Goal: Task Accomplishment & Management: Use online tool/utility

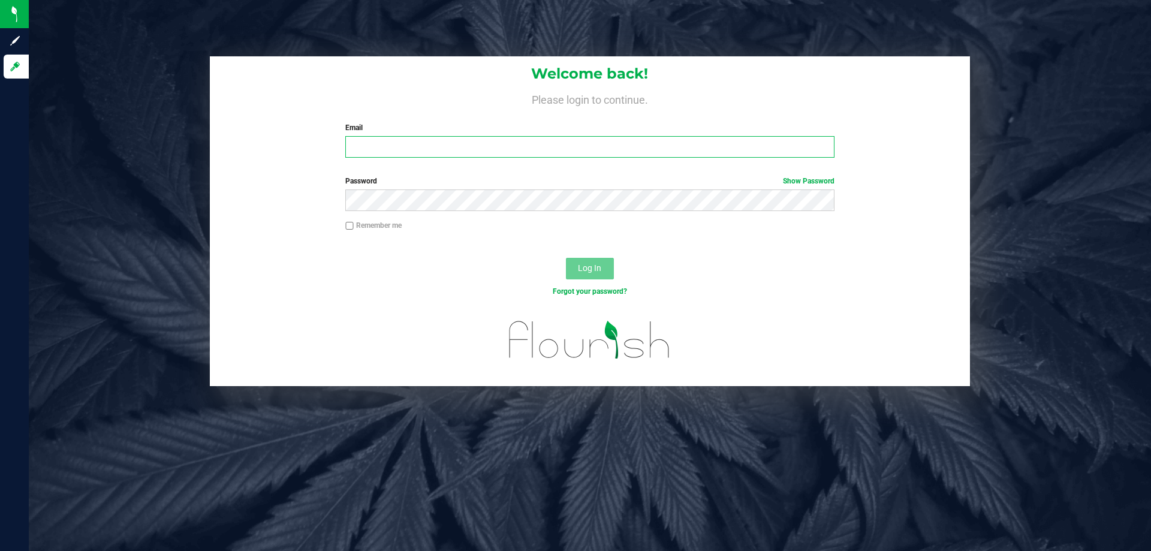
click at [435, 151] on input "Email" at bounding box center [589, 147] width 489 height 22
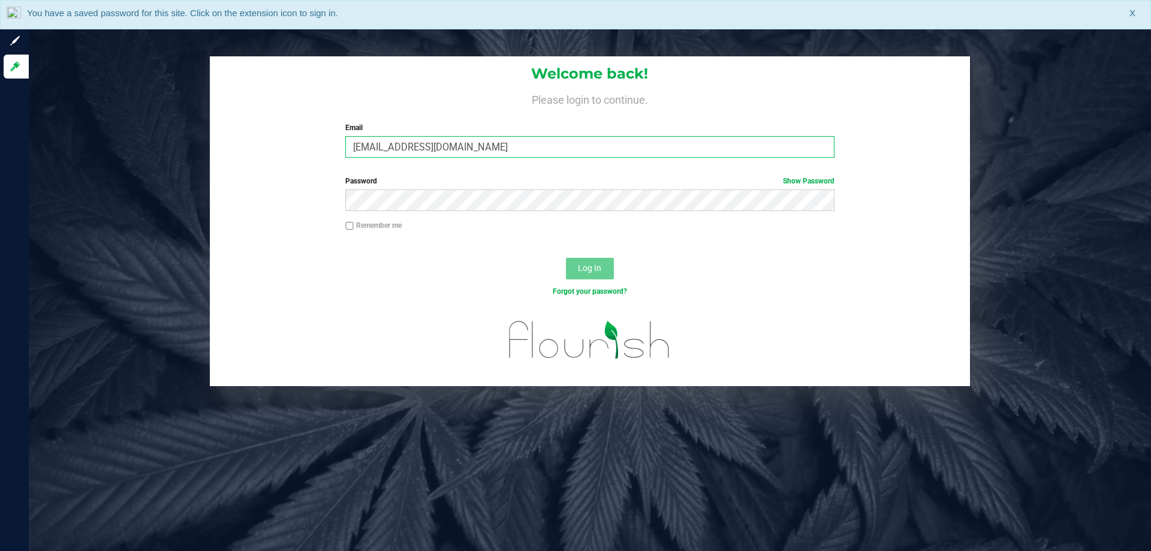
type input "[EMAIL_ADDRESS][DOMAIN_NAME]"
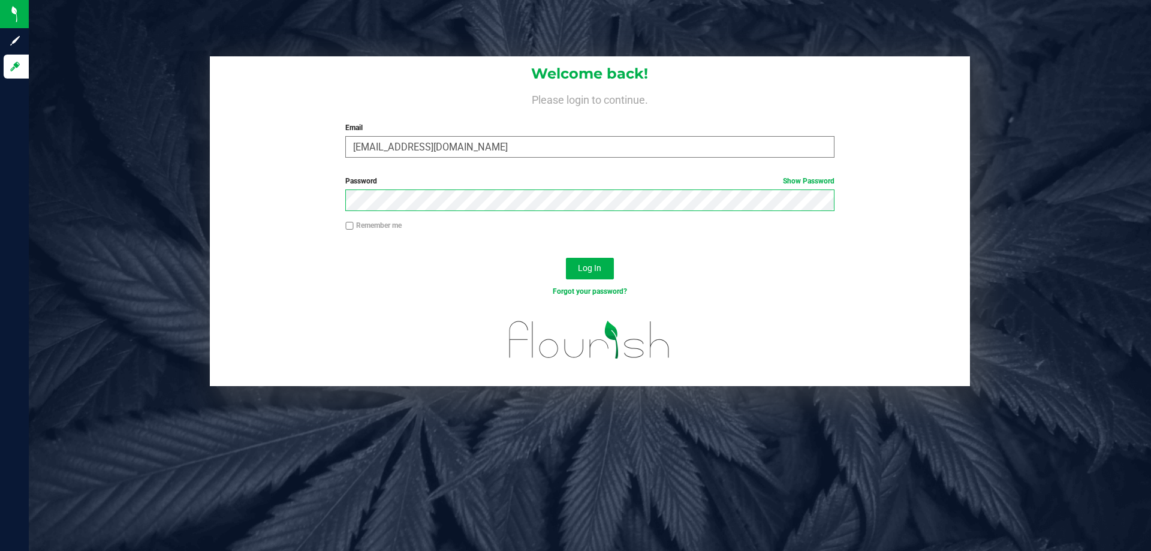
click at [566, 258] on button "Log In" at bounding box center [590, 269] width 48 height 22
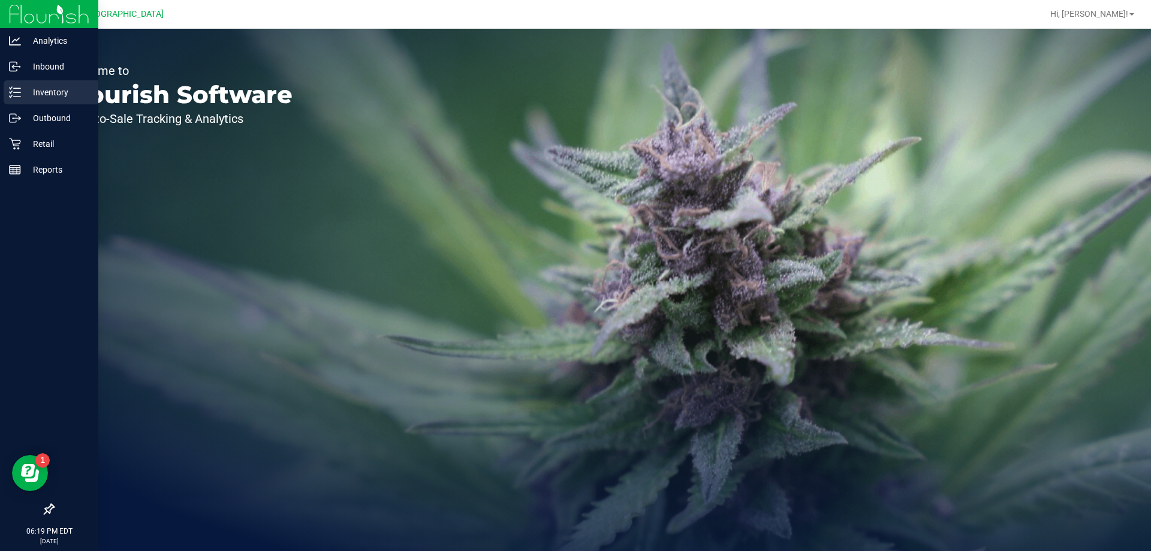
click at [39, 91] on p "Inventory" at bounding box center [57, 92] width 72 height 14
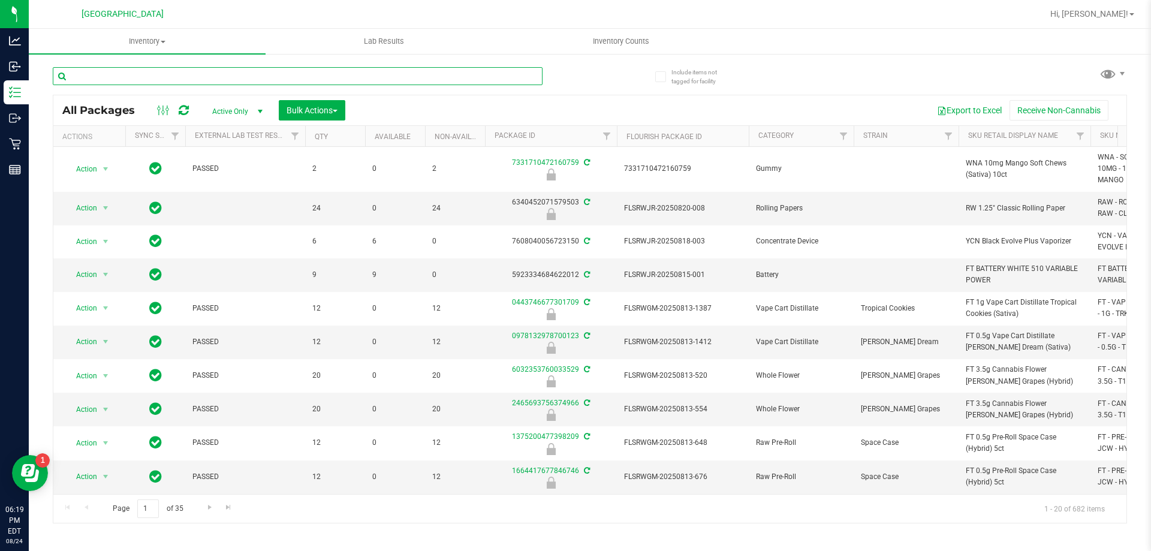
click at [136, 82] on input "text" at bounding box center [298, 76] width 490 height 18
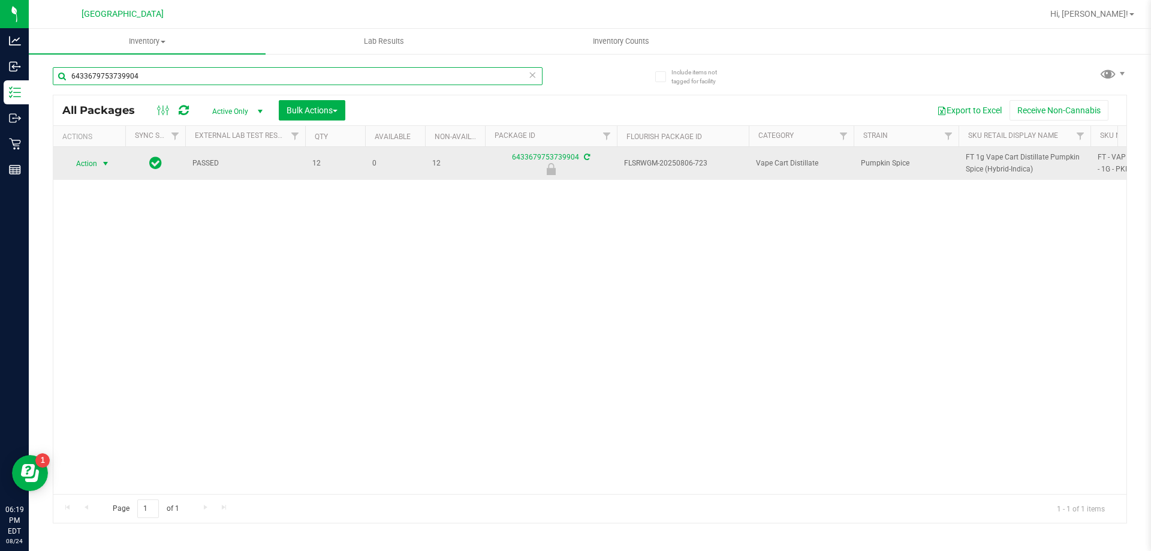
type input "6433679753739904"
click at [101, 163] on span "select" at bounding box center [106, 164] width 10 height 10
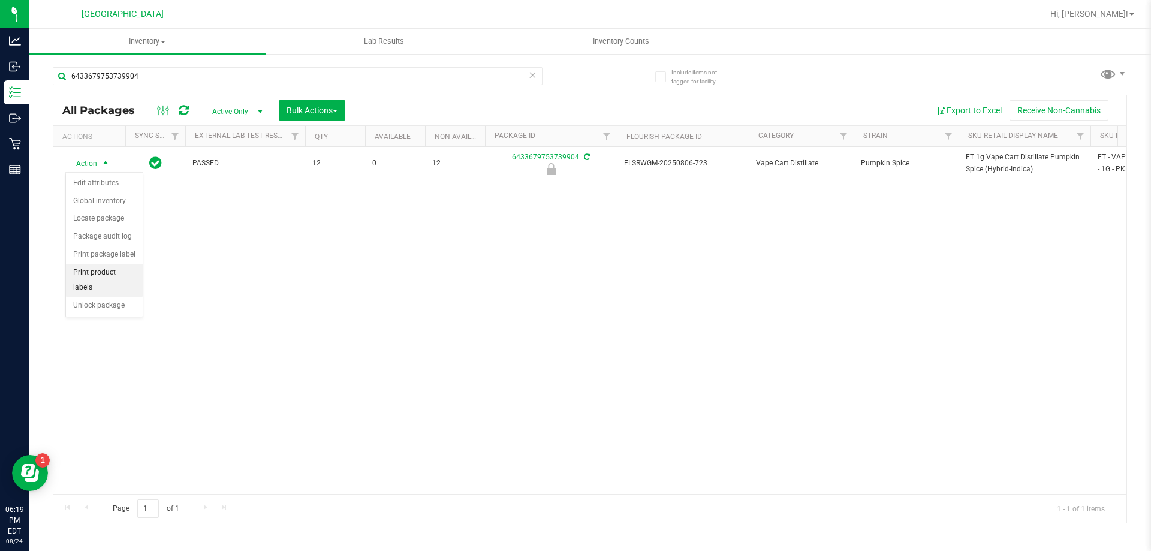
click at [113, 281] on li "Print product labels" at bounding box center [104, 280] width 77 height 33
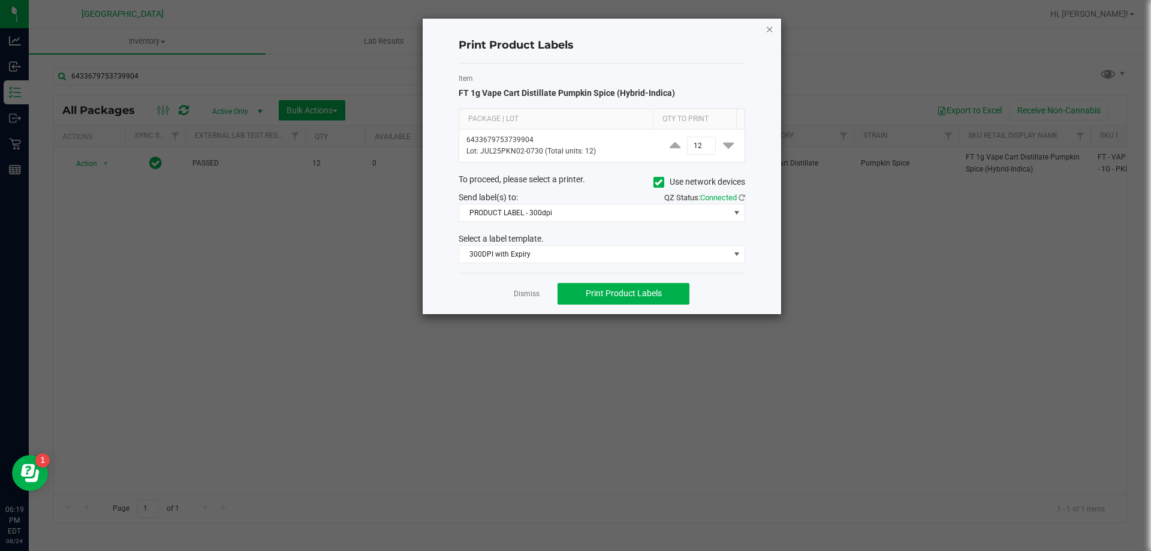
click at [770, 28] on icon "button" at bounding box center [770, 29] width 8 height 14
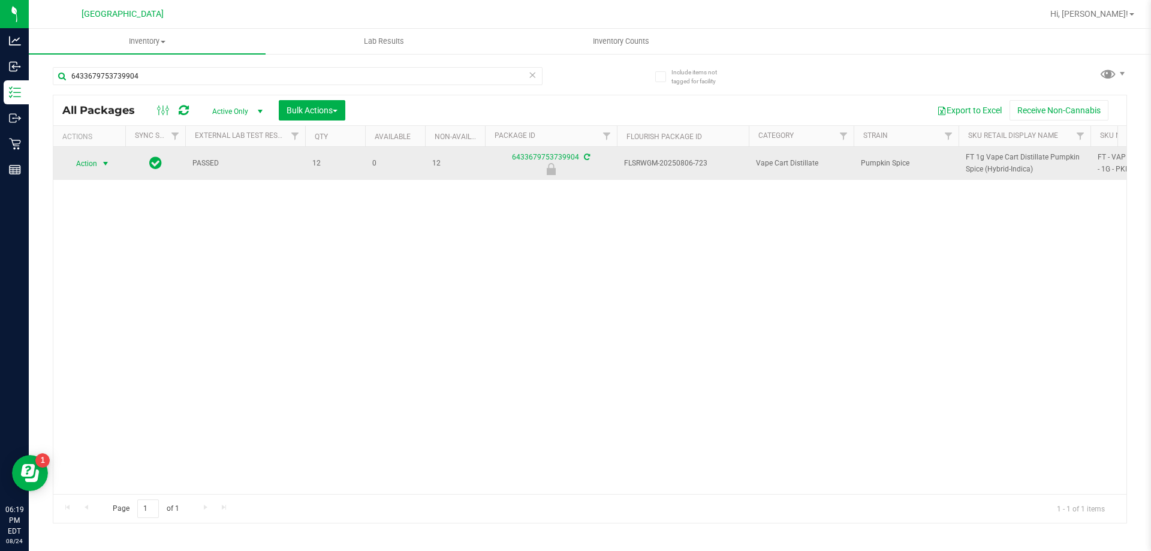
click at [100, 161] on span "select" at bounding box center [105, 163] width 15 height 17
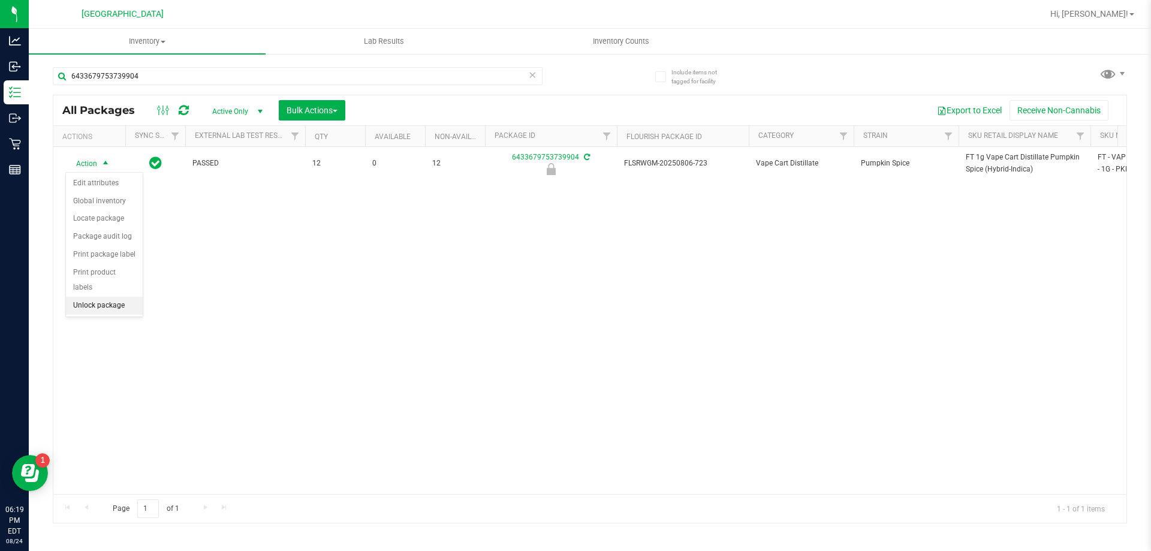
click at [111, 297] on li "Unlock package" at bounding box center [104, 306] width 77 height 18
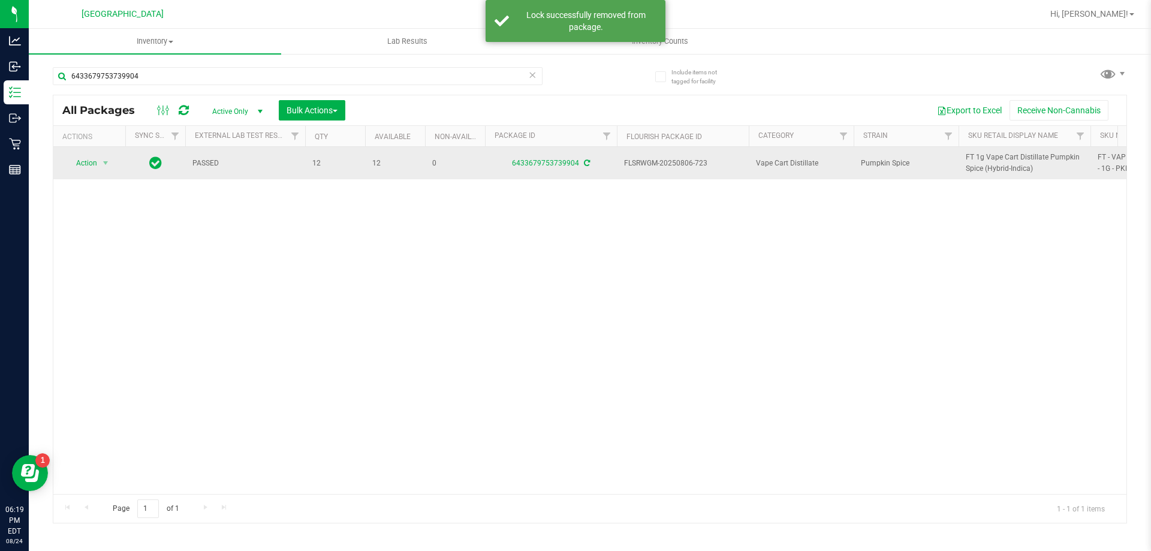
click at [989, 152] on span "FT 1g Vape Cart Distillate Pumpkin Spice (Hybrid-Indica)" at bounding box center [1025, 163] width 118 height 23
click at [984, 163] on span "FT 1g Vape Cart Distillate Pumpkin Spice (Hybrid-Indica)" at bounding box center [1025, 163] width 118 height 23
copy tr "FT 1g Vape Cart Distillate Pumpkin Spice (Hybrid-Indica)"
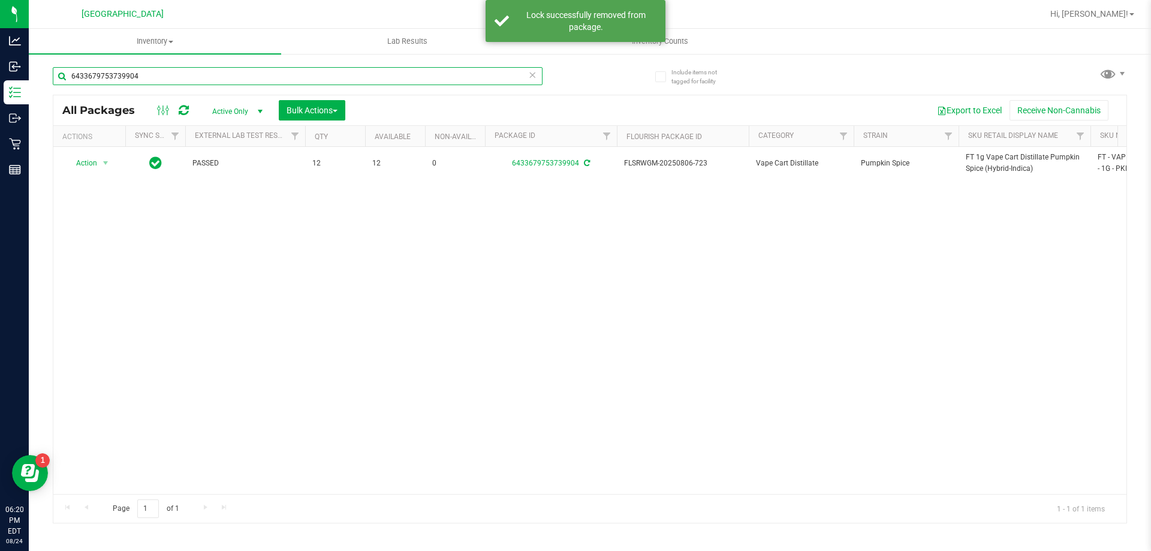
click at [254, 78] on input "6433679753739904" at bounding box center [298, 76] width 490 height 18
paste input "FT 1g Vape Cart Distillate Pumpkin Spice (Hybrid-Indica)"
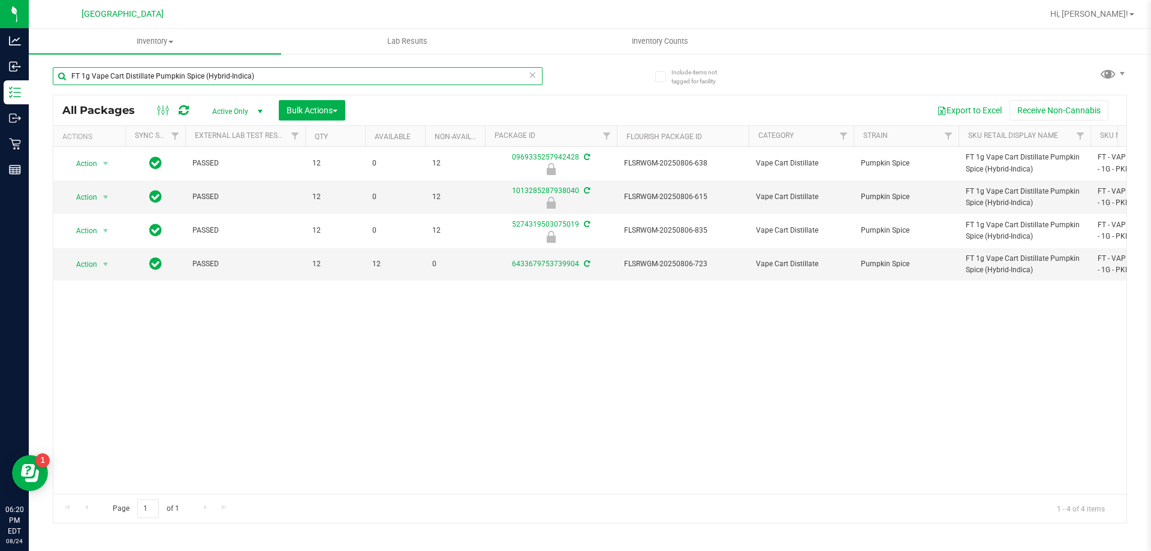
click at [346, 80] on input "FT 1g Vape Cart Distillate Pumpkin Spice (Hybrid-Indica)" at bounding box center [298, 76] width 490 height 18
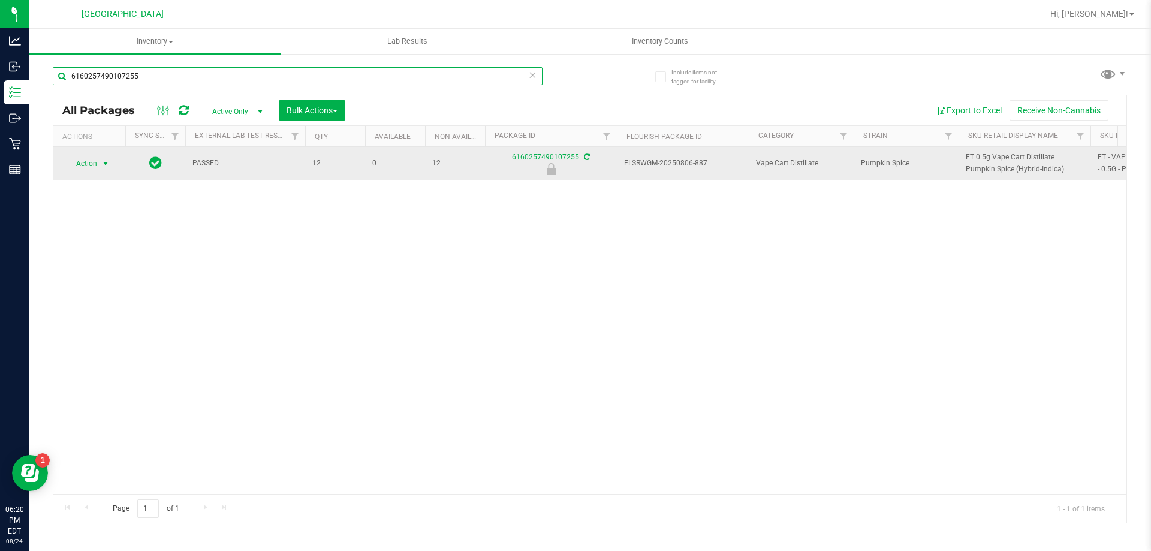
type input "6160257490107255"
click at [98, 166] on span "Action" at bounding box center [89, 163] width 48 height 17
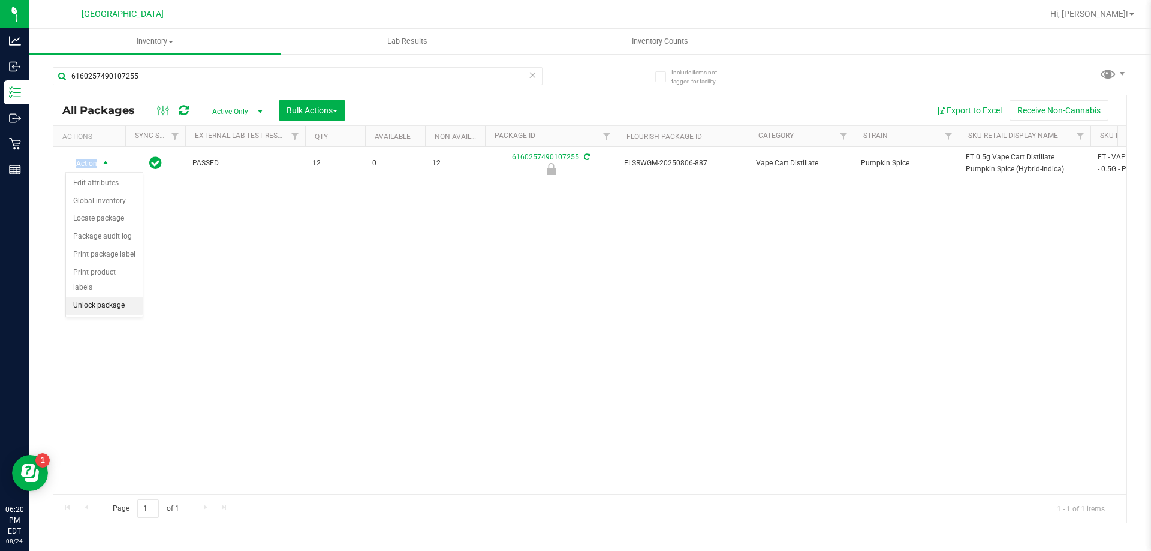
click at [110, 297] on li "Unlock package" at bounding box center [104, 306] width 77 height 18
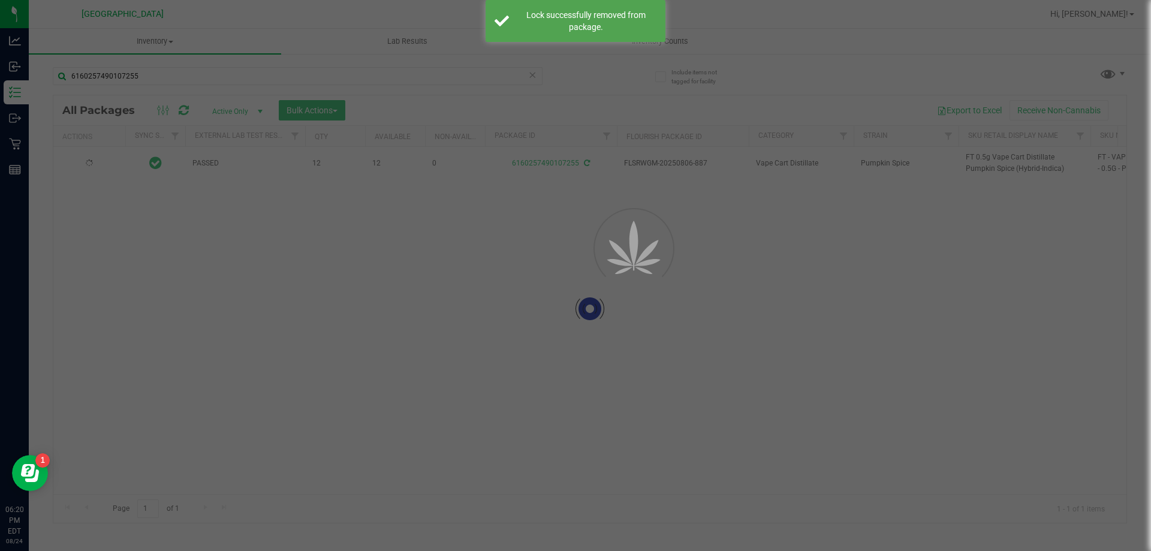
click at [987, 159] on div at bounding box center [589, 309] width 1073 height 428
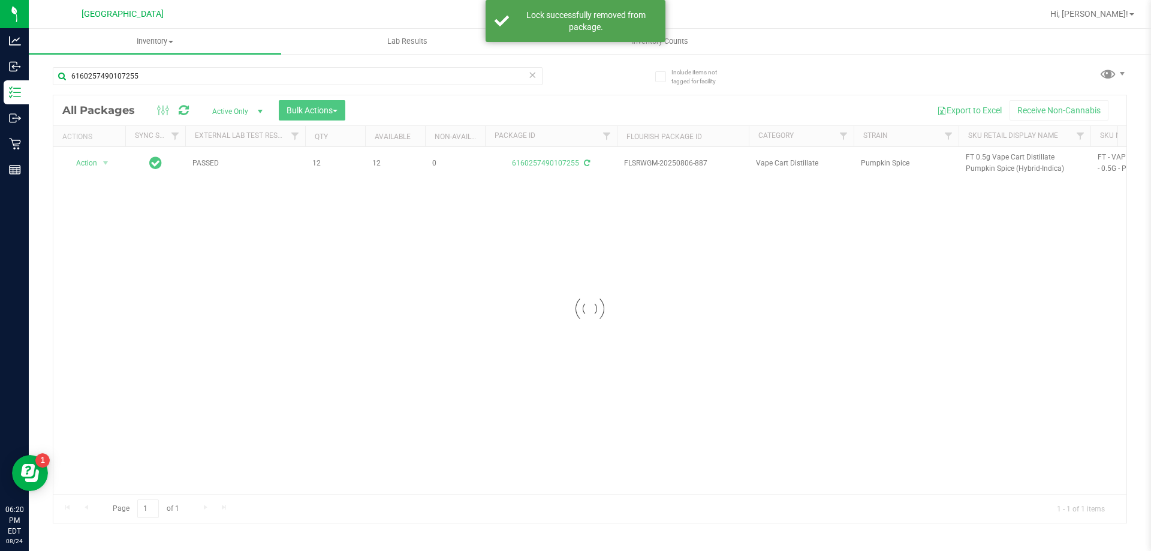
click at [987, 159] on div at bounding box center [589, 309] width 1073 height 428
click at [987, 159] on span "FT 0.5g Vape Cart Distillate Pumpkin Spice (Hybrid-Indica)" at bounding box center [1025, 163] width 118 height 23
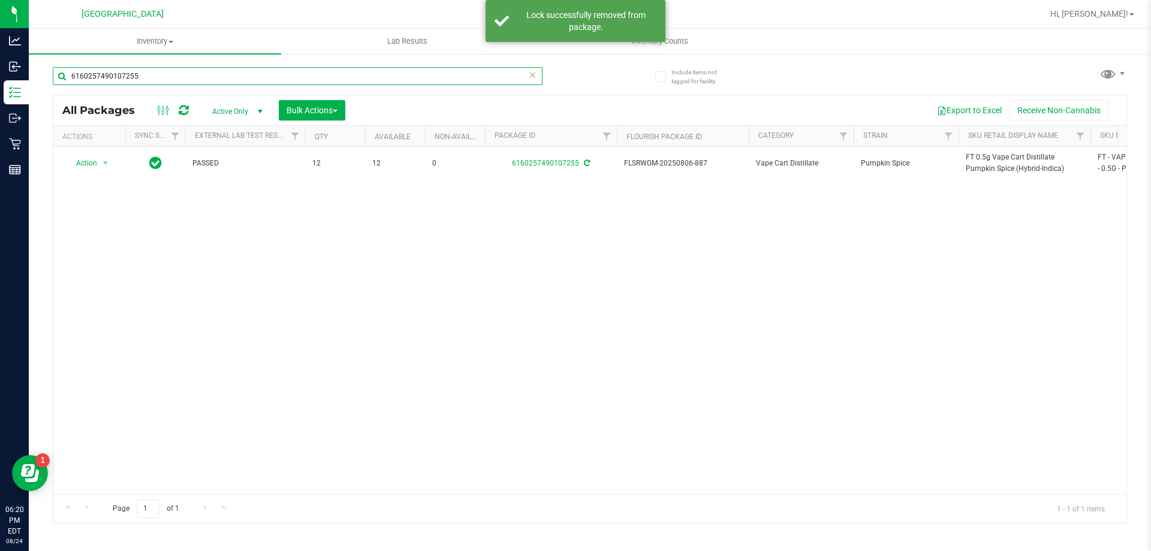
click at [321, 71] on input "6160257490107255" at bounding box center [298, 76] width 490 height 18
paste input "FT 0.5g Vape Cart Distillate Pumpkin Spice (Hybrid-Indica)"
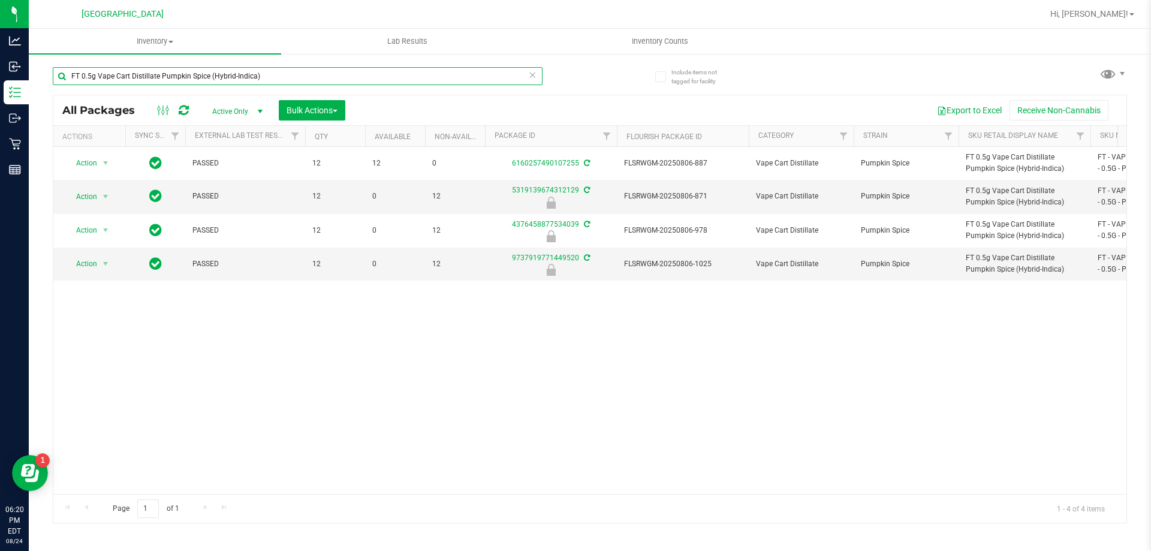
click at [266, 78] on input "FT 0.5g Vape Cart Distillate Pumpkin Spice (Hybrid-Indica)" at bounding box center [298, 76] width 490 height 18
click at [267, 77] on input "FT 0.5g Vape Cart Distillate Pumpkin Spice (Hybrid-Indica)" at bounding box center [298, 76] width 490 height 18
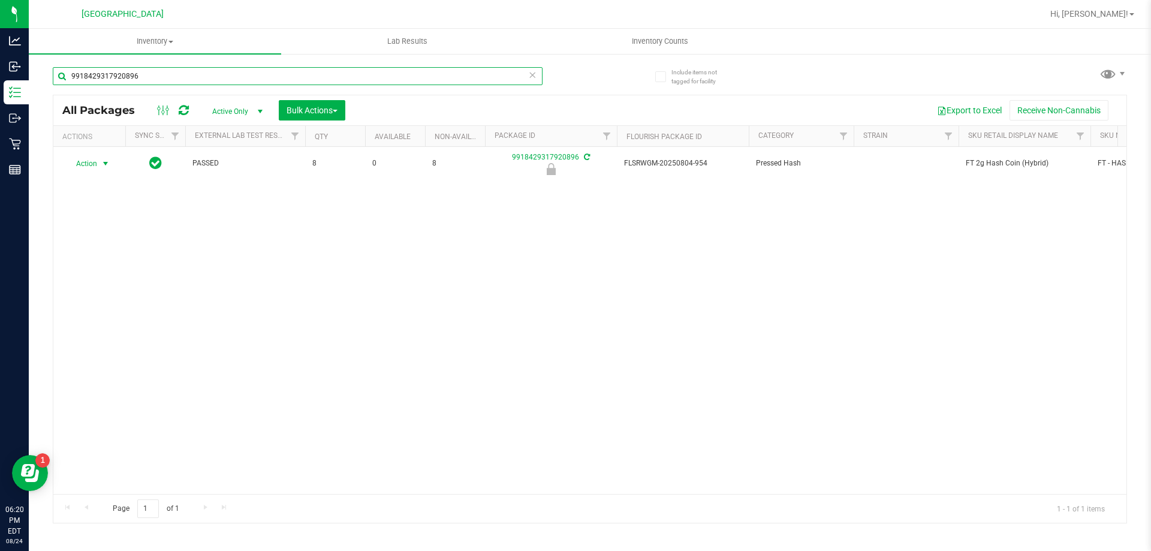
type input "9918429317920896"
click at [91, 162] on span "Action" at bounding box center [81, 163] width 32 height 17
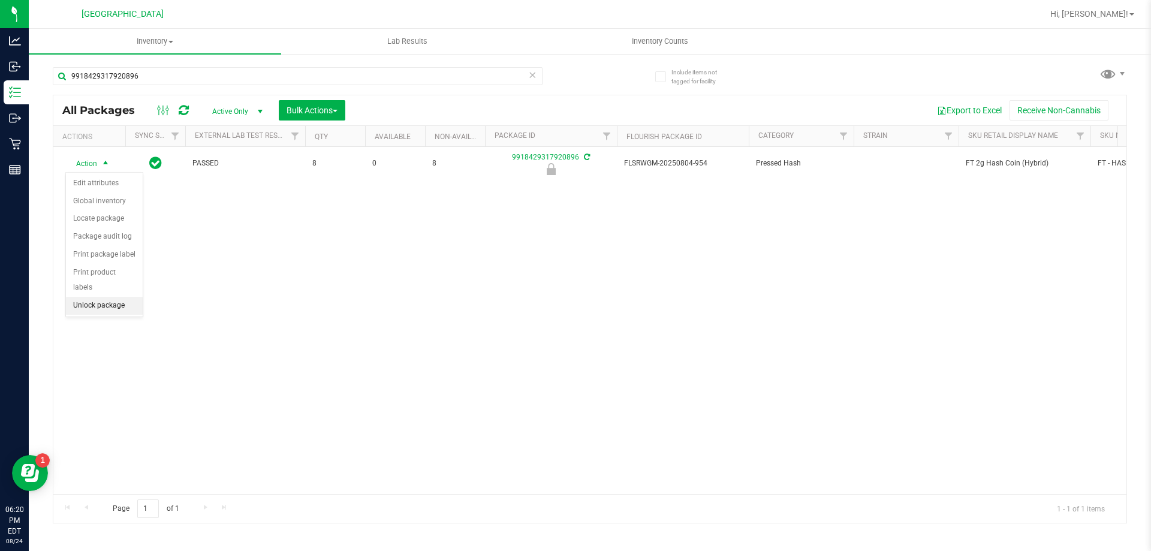
click at [107, 297] on li "Unlock package" at bounding box center [104, 306] width 77 height 18
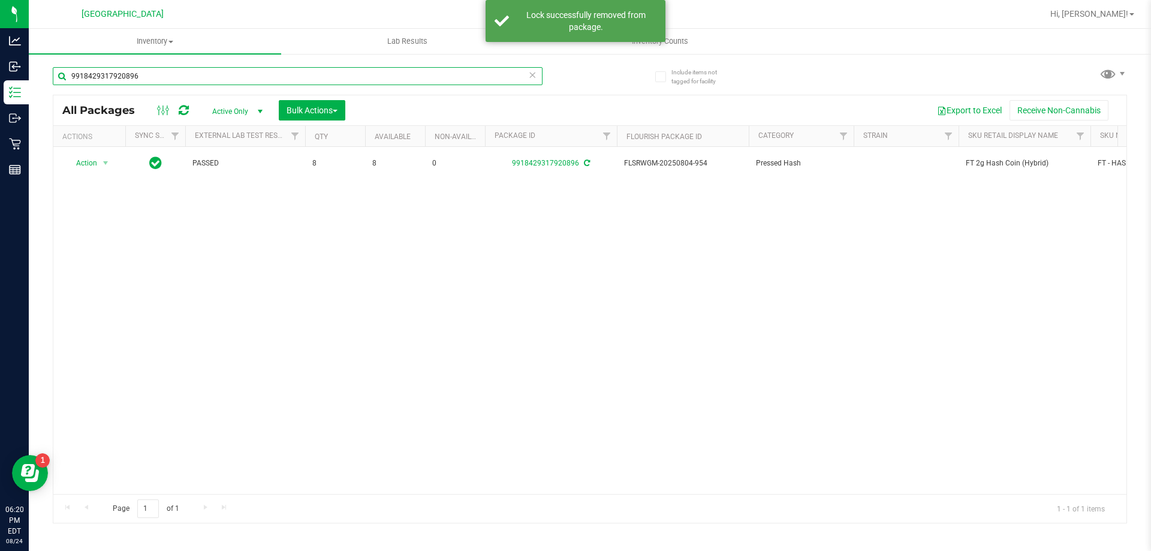
click at [332, 76] on input "9918429317920896" at bounding box center [298, 76] width 490 height 18
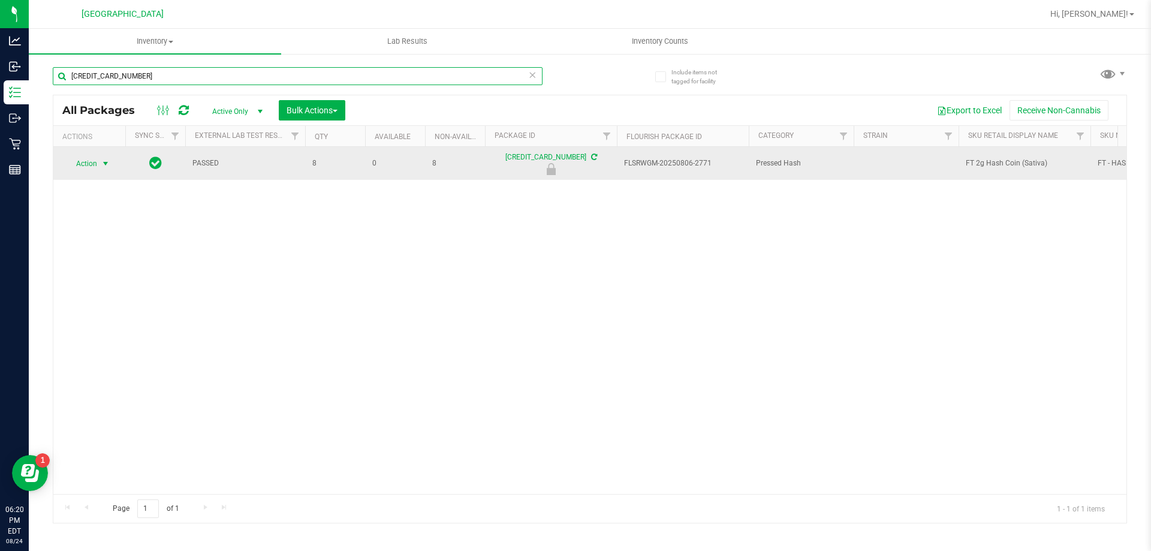
type input "[CREDIT_CARD_NUMBER]"
click at [98, 161] on span "select" at bounding box center [105, 163] width 15 height 17
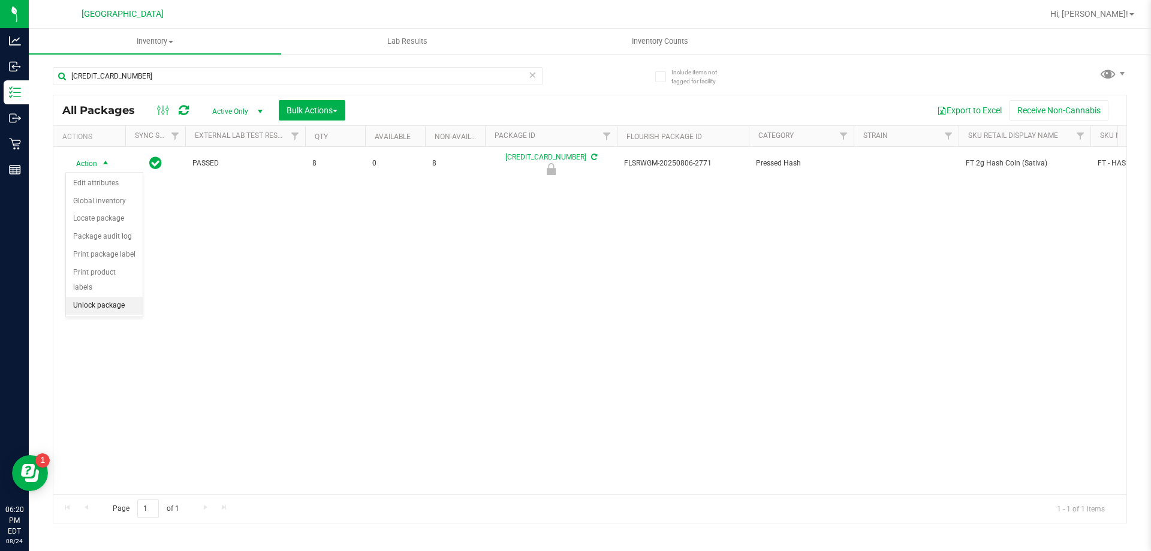
click at [102, 297] on li "Unlock package" at bounding box center [104, 306] width 77 height 18
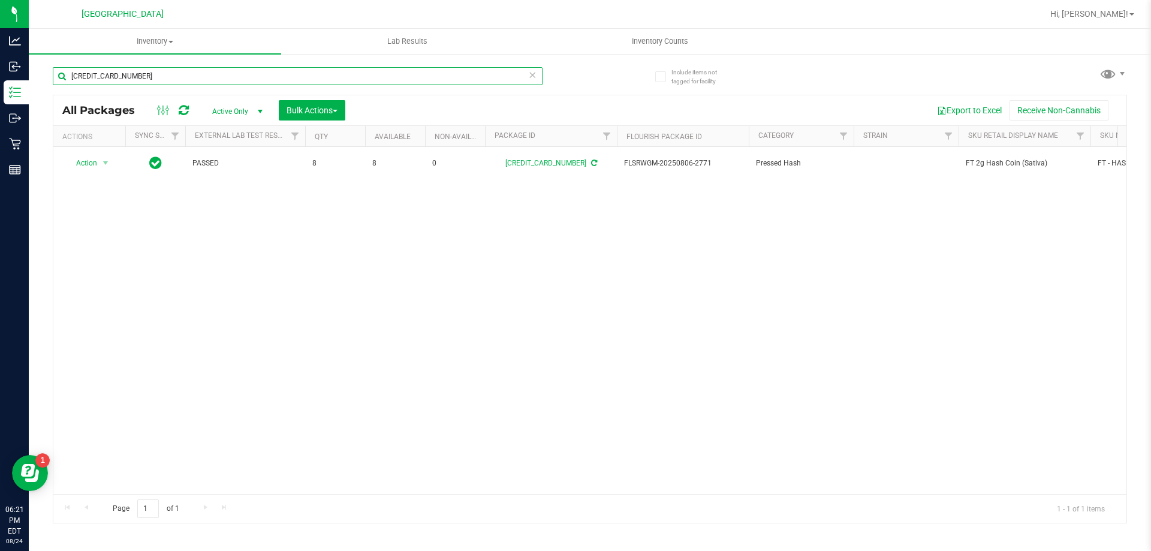
click at [189, 74] on input "[CREDIT_CARD_NUMBER]" at bounding box center [298, 76] width 490 height 18
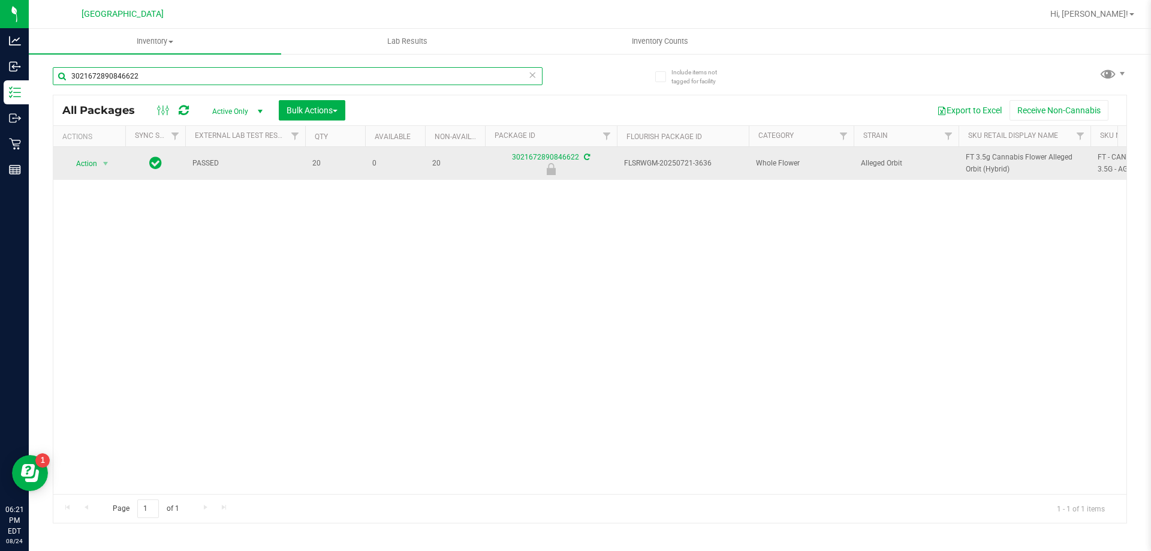
type input "3021672890846622"
click at [96, 162] on span "Action" at bounding box center [81, 163] width 32 height 17
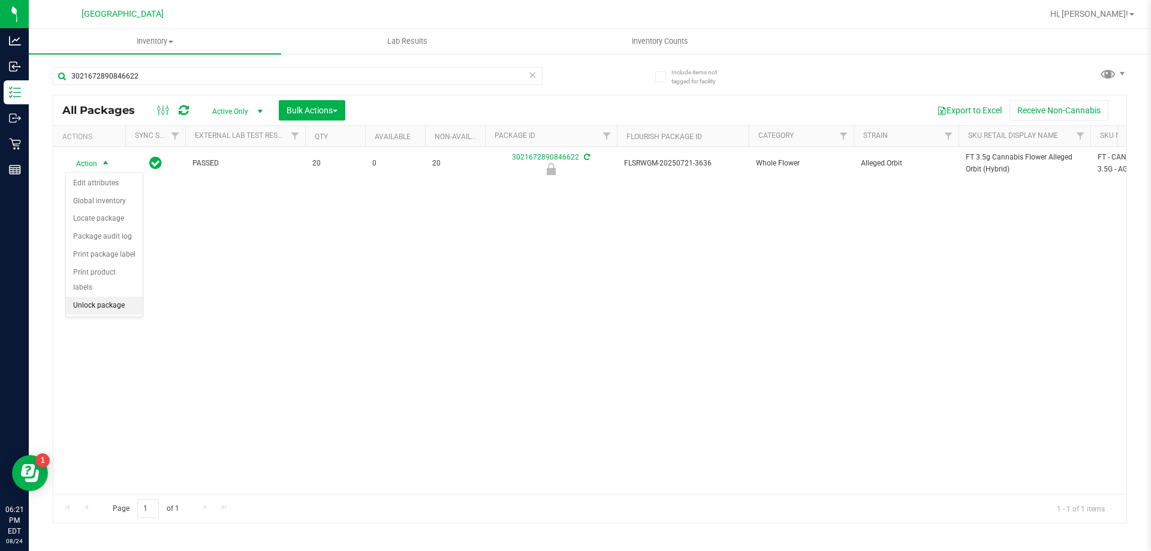
click at [90, 297] on li "Unlock package" at bounding box center [104, 306] width 77 height 18
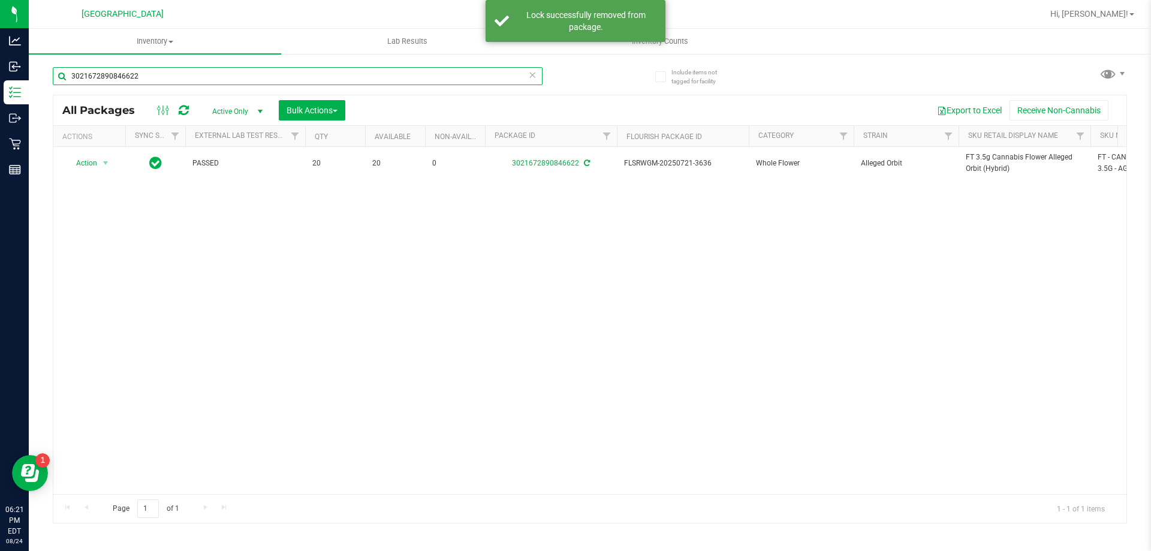
click at [140, 72] on input "3021672890846622" at bounding box center [298, 76] width 490 height 18
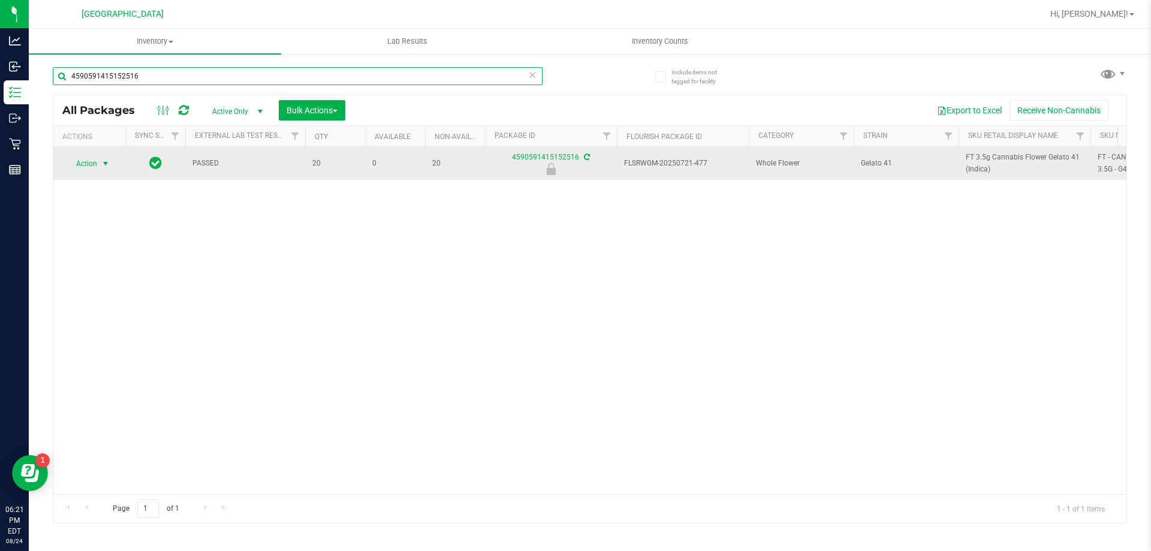
type input "4590591415152516"
click at [96, 164] on span "Action" at bounding box center [81, 163] width 32 height 17
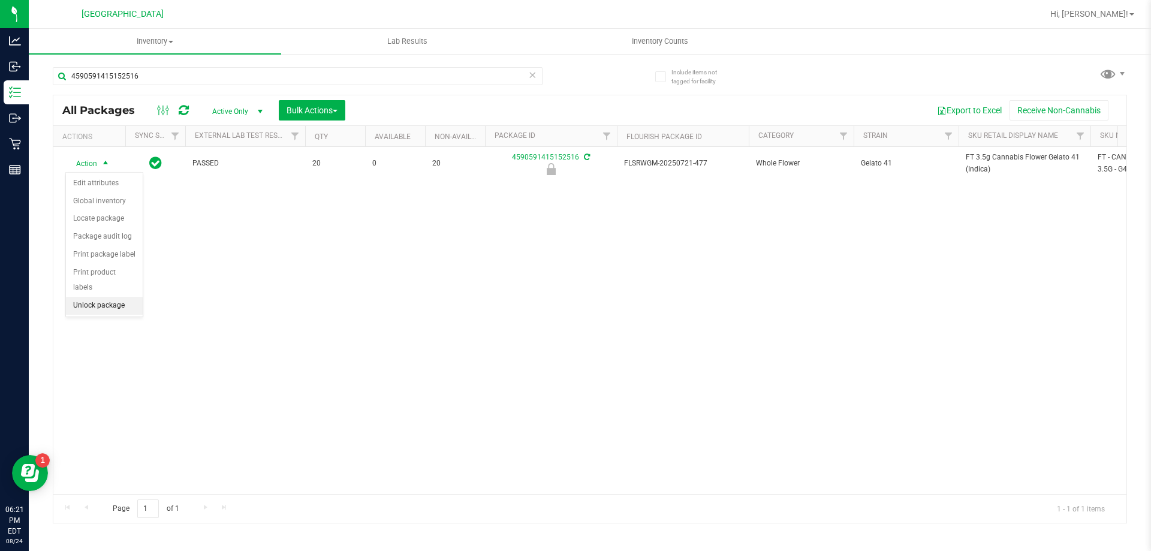
click at [93, 297] on li "Unlock package" at bounding box center [104, 306] width 77 height 18
